Goal: Task Accomplishment & Management: Use online tool/utility

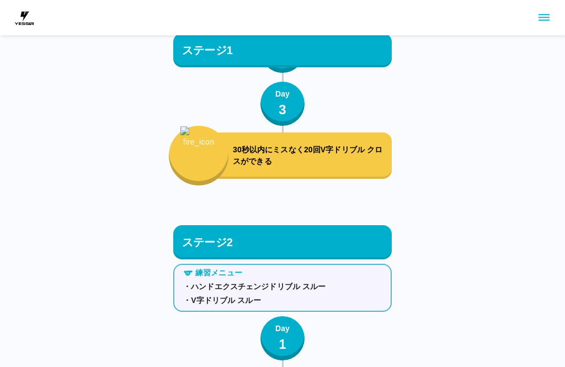
scroll to position [2428, 0]
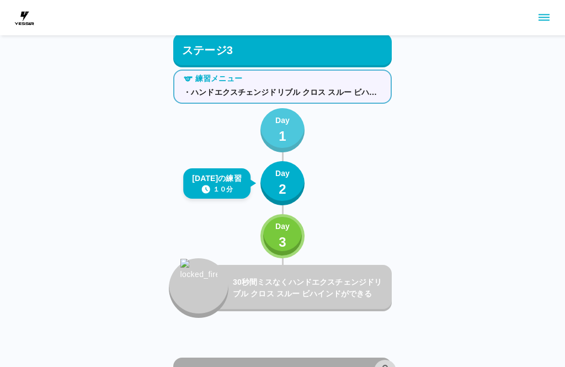
click at [280, 127] on p "1" at bounding box center [283, 136] width 8 height 20
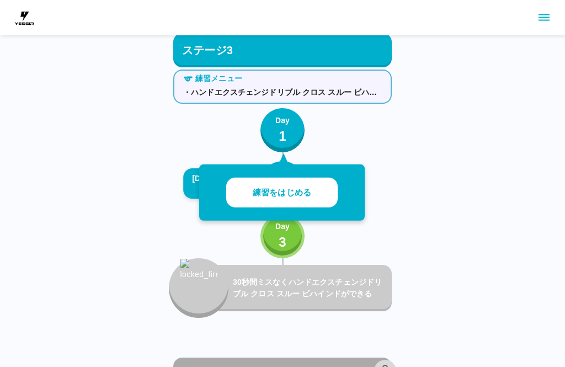
click at [318, 194] on button "練習をはじめる" at bounding box center [281, 193] width 111 height 30
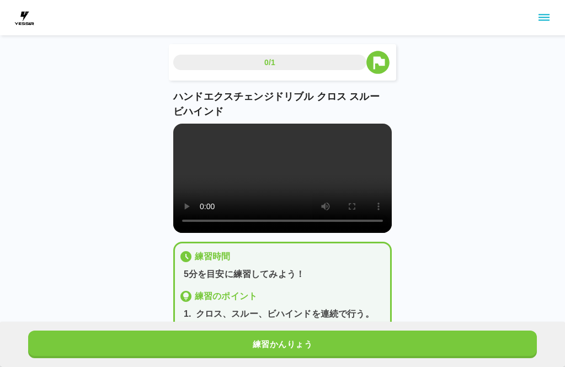
click at [214, 136] on video at bounding box center [282, 178] width 218 height 109
click at [191, 130] on video at bounding box center [282, 178] width 218 height 109
click at [205, 129] on video at bounding box center [282, 178] width 218 height 109
click at [195, 155] on video at bounding box center [282, 178] width 218 height 109
click at [344, 156] on video at bounding box center [282, 178] width 218 height 109
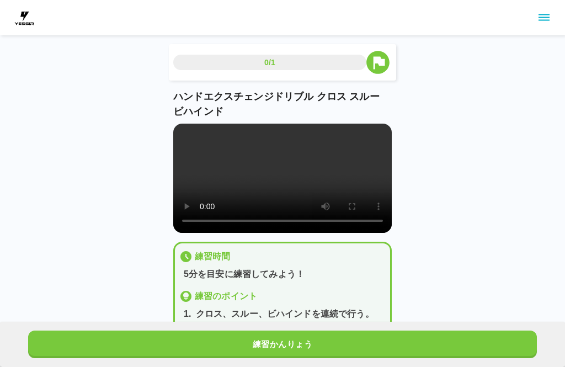
click at [355, 172] on video at bounding box center [282, 178] width 218 height 109
click at [245, 170] on video at bounding box center [282, 178] width 218 height 109
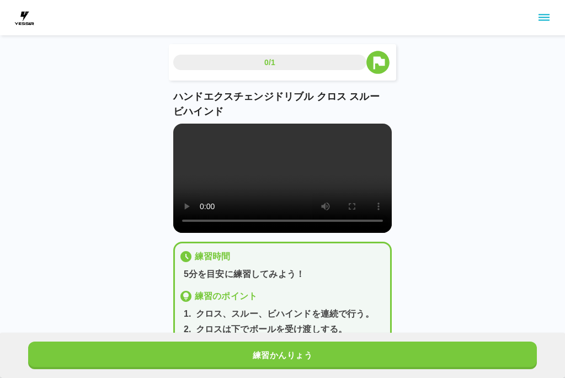
click at [186, 132] on video at bounding box center [282, 178] width 218 height 109
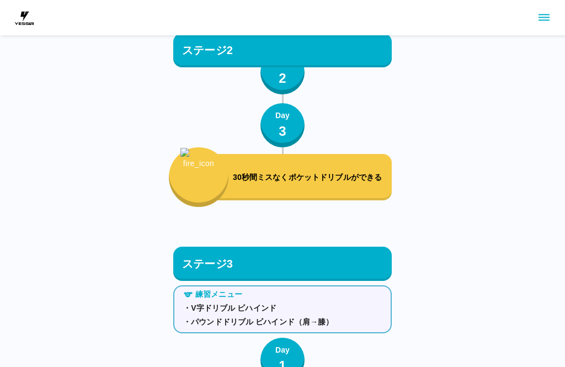
scroll to position [2428, 0]
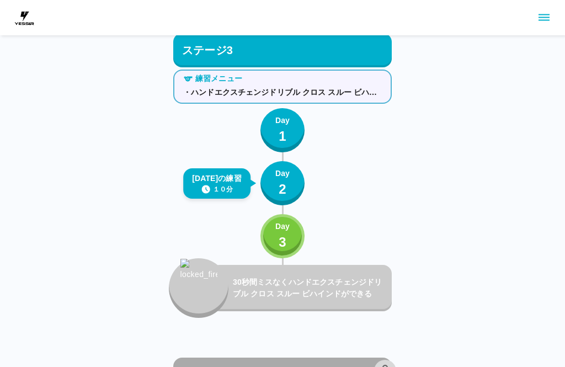
click at [285, 137] on p "1" at bounding box center [283, 136] width 8 height 20
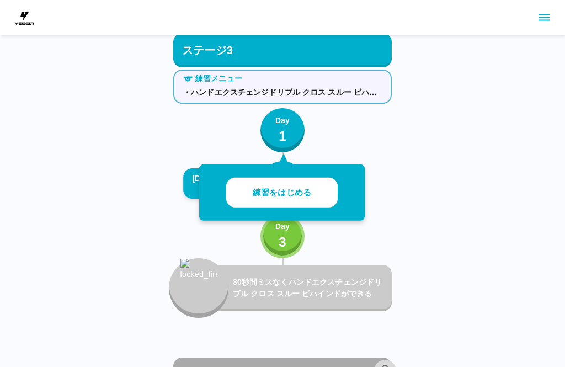
click at [318, 187] on button "練習をはじめる" at bounding box center [281, 193] width 111 height 30
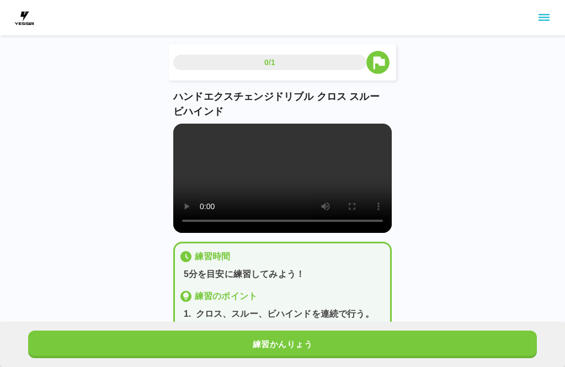
click at [288, 179] on video at bounding box center [282, 178] width 218 height 109
click at [187, 136] on video at bounding box center [282, 178] width 218 height 109
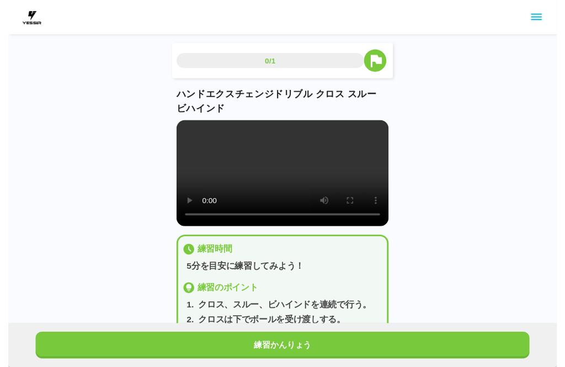
scroll to position [11, 0]
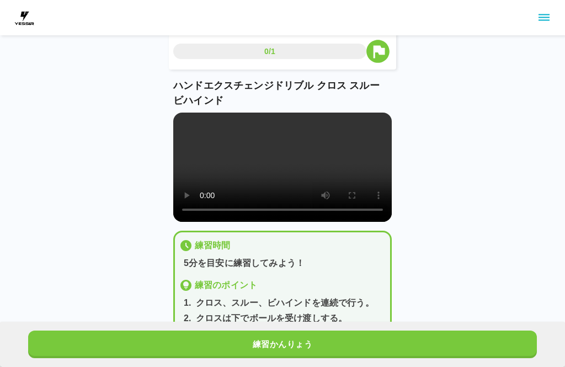
click at [194, 120] on video at bounding box center [282, 167] width 218 height 109
click at [214, 135] on video at bounding box center [282, 167] width 218 height 109
click at [189, 126] on video at bounding box center [282, 167] width 218 height 109
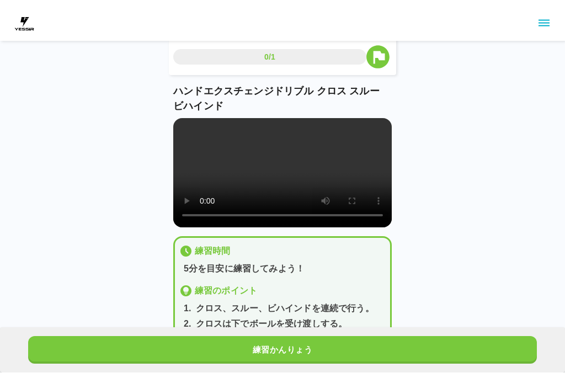
scroll to position [0, 0]
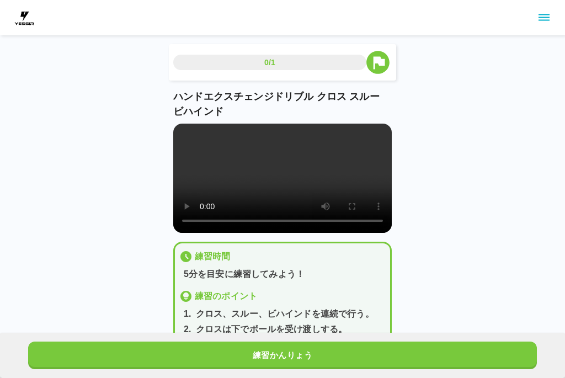
click at [188, 131] on video at bounding box center [282, 178] width 218 height 109
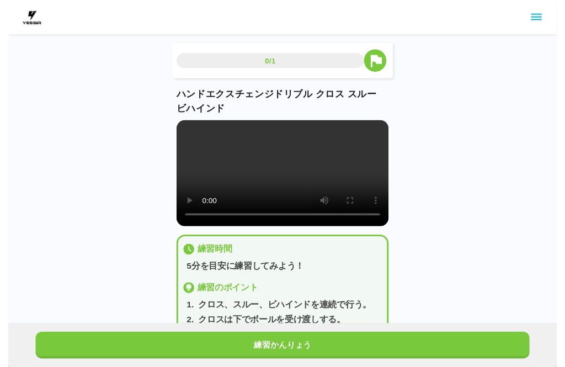
scroll to position [11, 0]
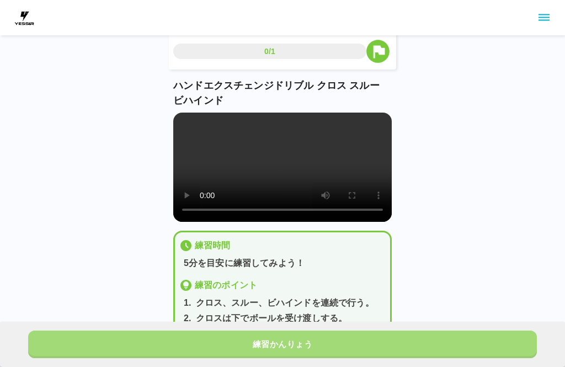
click at [366, 350] on button "練習かんりょう" at bounding box center [282, 344] width 509 height 28
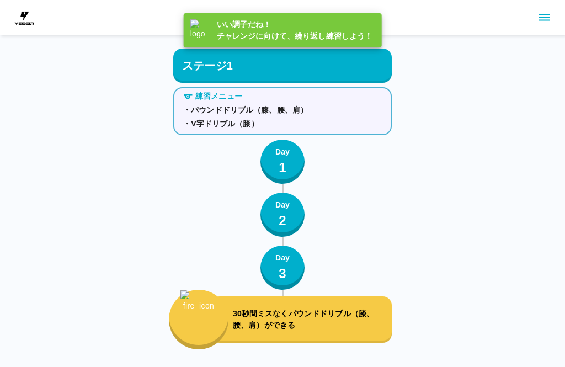
scroll to position [2428, 0]
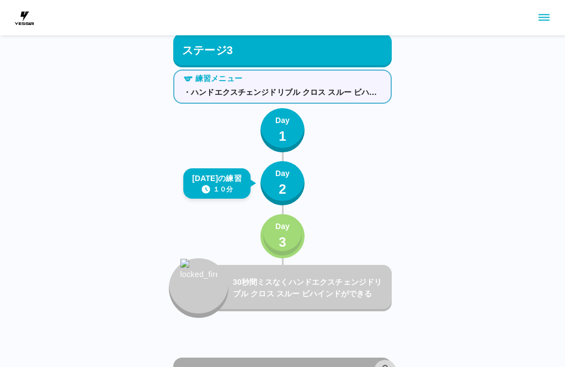
click at [291, 233] on button "Day 3" at bounding box center [282, 236] width 44 height 44
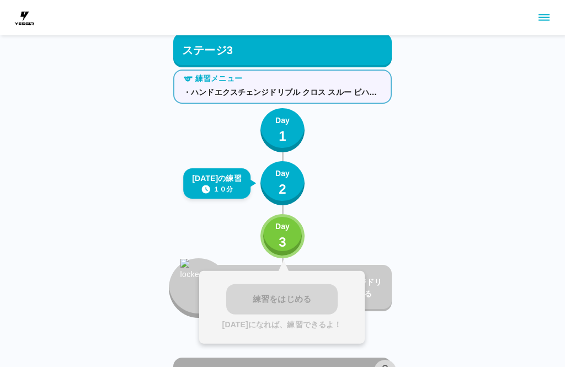
click at [373, 191] on div "練習メニュー ・ハンドエクスチェンジドリブル クロス スルー ビハインド Day 1 [DATE]の練習 １０分 Day 2 Day 3 練習をはじめる [D…" at bounding box center [282, 191] width 218 height 253
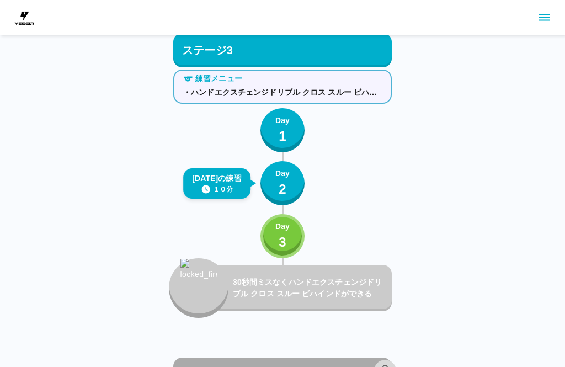
click at [293, 189] on button "Day 2" at bounding box center [282, 183] width 44 height 44
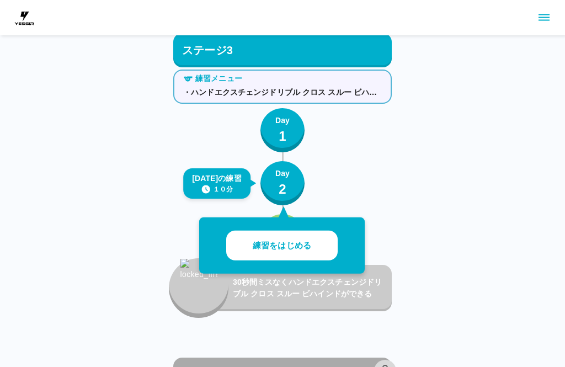
click at [289, 253] on button "練習をはじめる" at bounding box center [281, 246] width 111 height 30
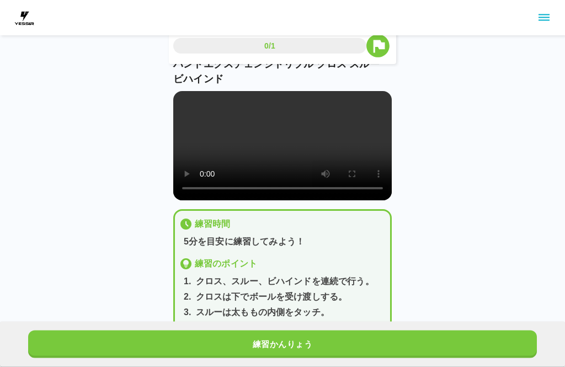
scroll to position [49, 0]
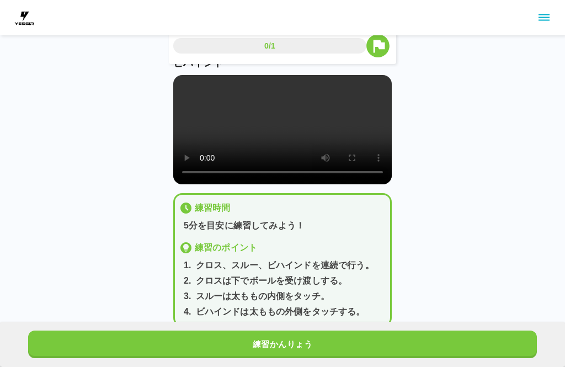
click at [399, 358] on button "練習かんりょう" at bounding box center [282, 344] width 509 height 28
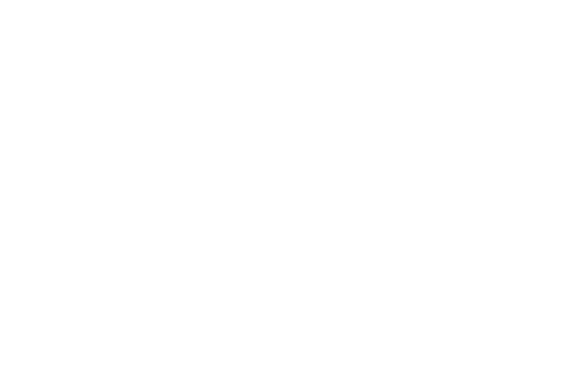
click at [419, 4] on html at bounding box center [282, 2] width 565 height 4
